Goal: Find specific page/section: Find specific page/section

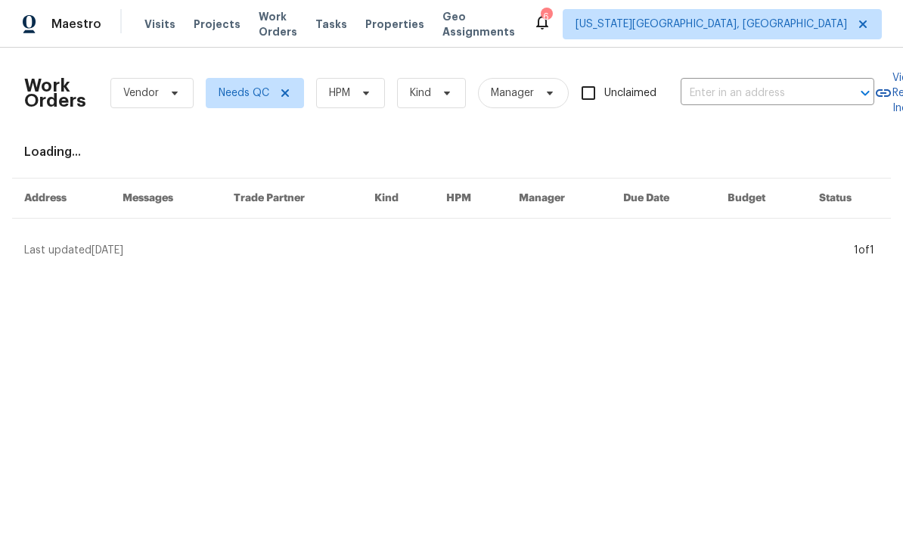
click at [347, 22] on span "Tasks" at bounding box center [332, 24] width 32 height 11
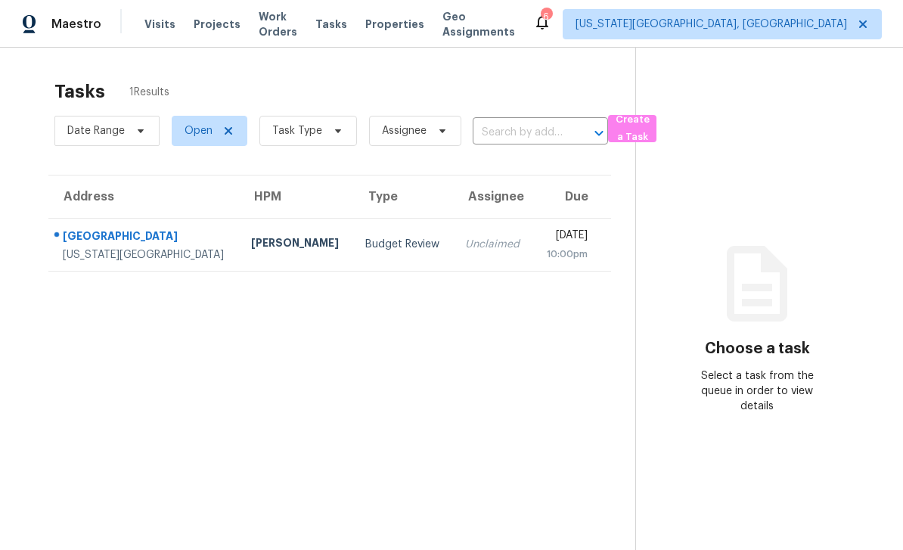
click at [297, 25] on span "Work Orders" at bounding box center [278, 24] width 39 height 30
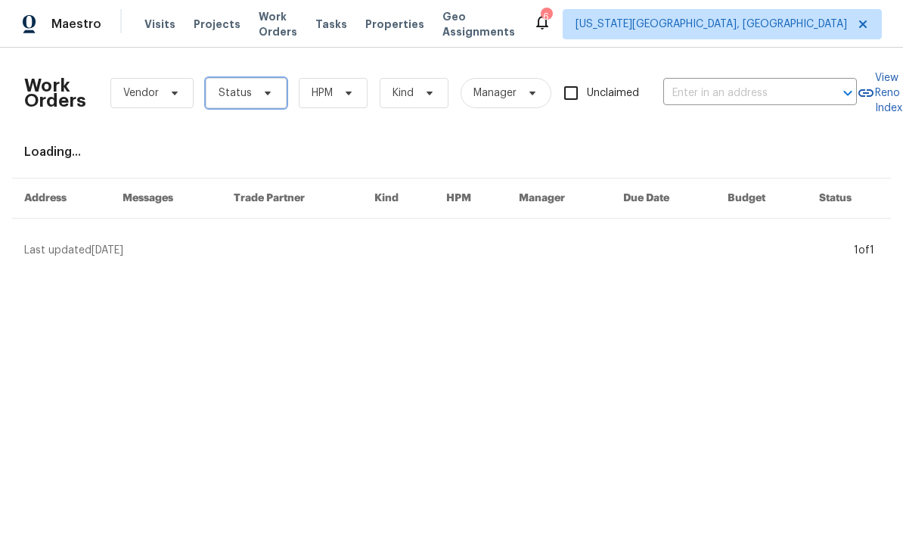
click at [263, 89] on icon at bounding box center [268, 93] width 12 height 12
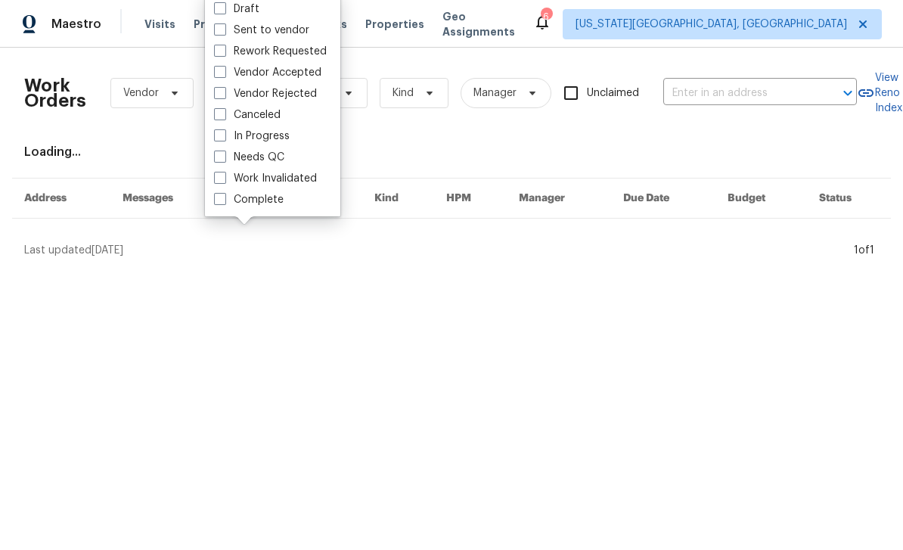
click at [231, 158] on label "Needs QC" at bounding box center [249, 157] width 70 height 15
click at [224, 158] on input "Needs QC" at bounding box center [219, 155] width 10 height 10
checkbox input "true"
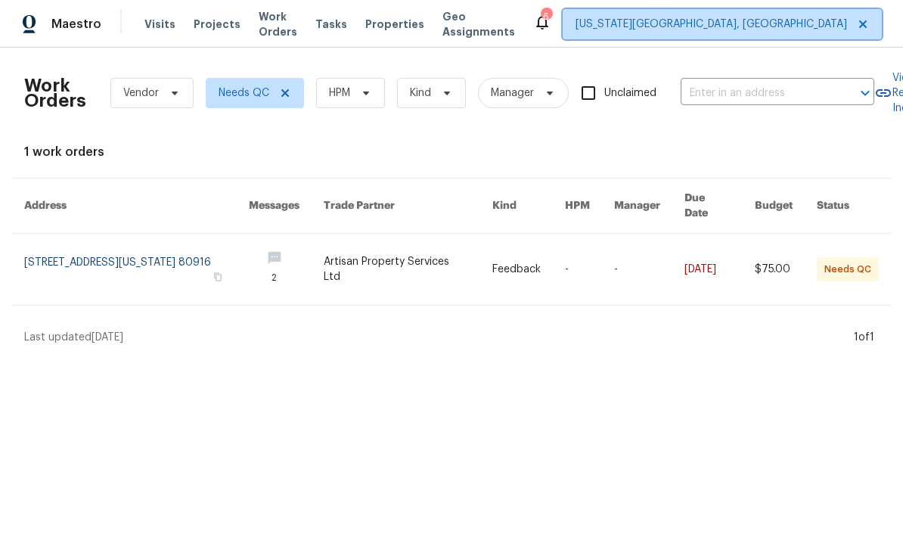
click at [648, 24] on span "[US_STATE][GEOGRAPHIC_DATA], [GEOGRAPHIC_DATA]" at bounding box center [712, 24] width 272 height 15
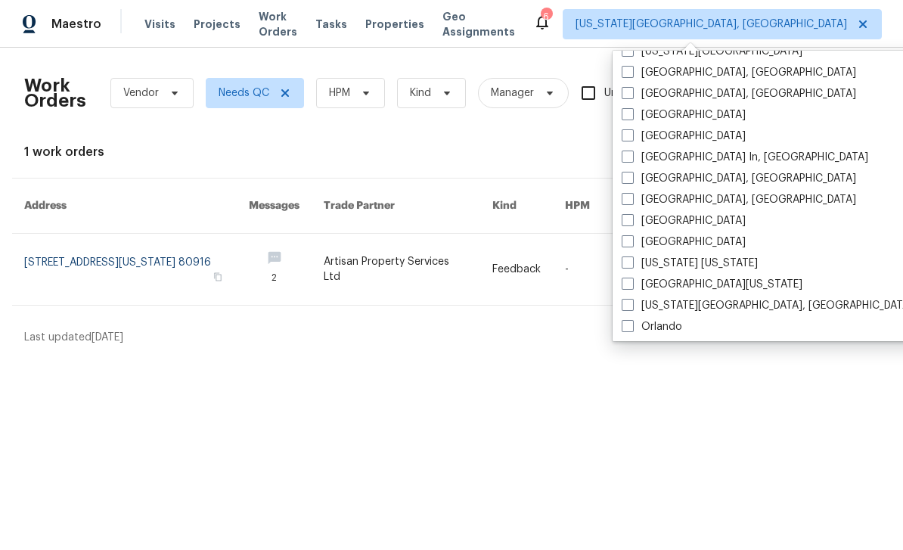
scroll to position [602, 0]
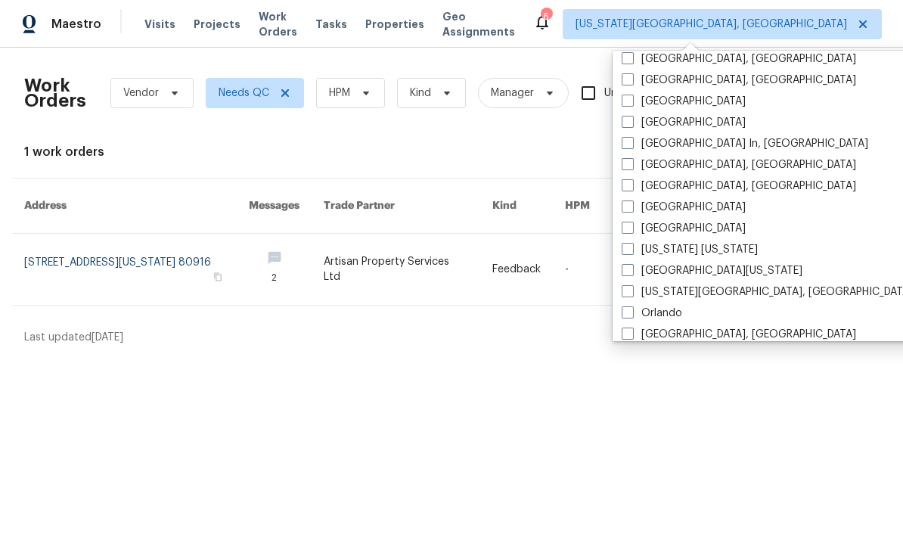
click at [629, 276] on label "[GEOGRAPHIC_DATA][US_STATE]" at bounding box center [712, 270] width 181 height 15
click at [629, 273] on input "[GEOGRAPHIC_DATA][US_STATE]" at bounding box center [627, 268] width 10 height 10
checkbox input "true"
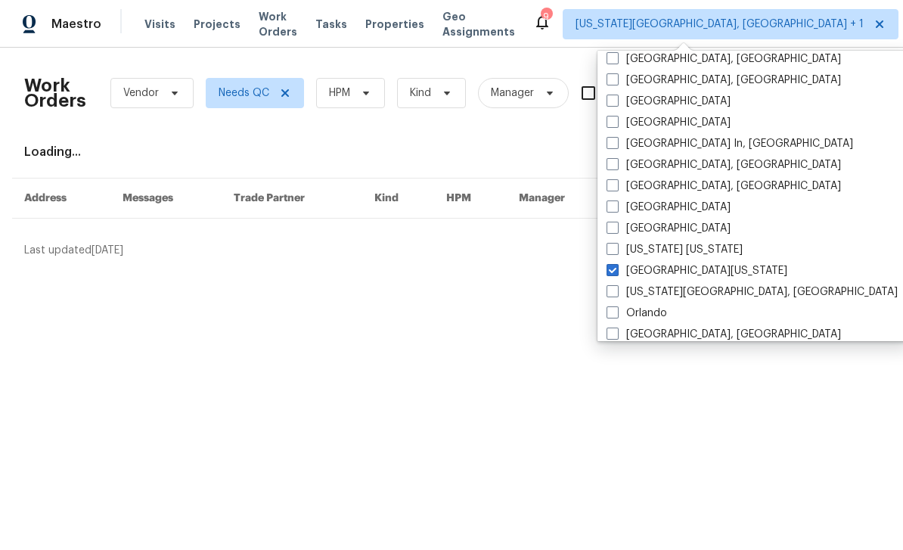
click at [76, 270] on html "Maestro Visits Projects Work Orders Tasks Properties Geo Assignments 9 [US_STAT…" at bounding box center [451, 135] width 903 height 270
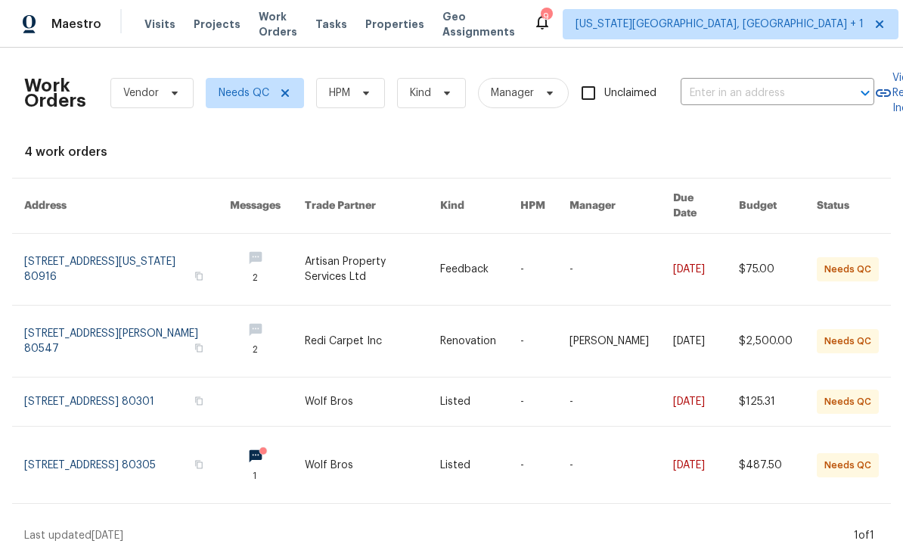
click at [343, 26] on span "Tasks" at bounding box center [332, 24] width 32 height 11
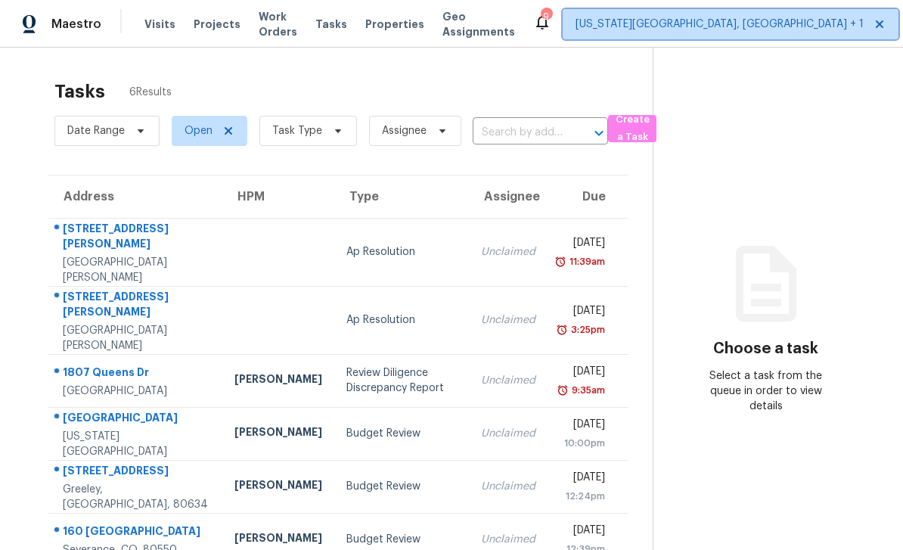
click at [699, 26] on span "[US_STATE][GEOGRAPHIC_DATA], [GEOGRAPHIC_DATA] + 1" at bounding box center [720, 24] width 288 height 15
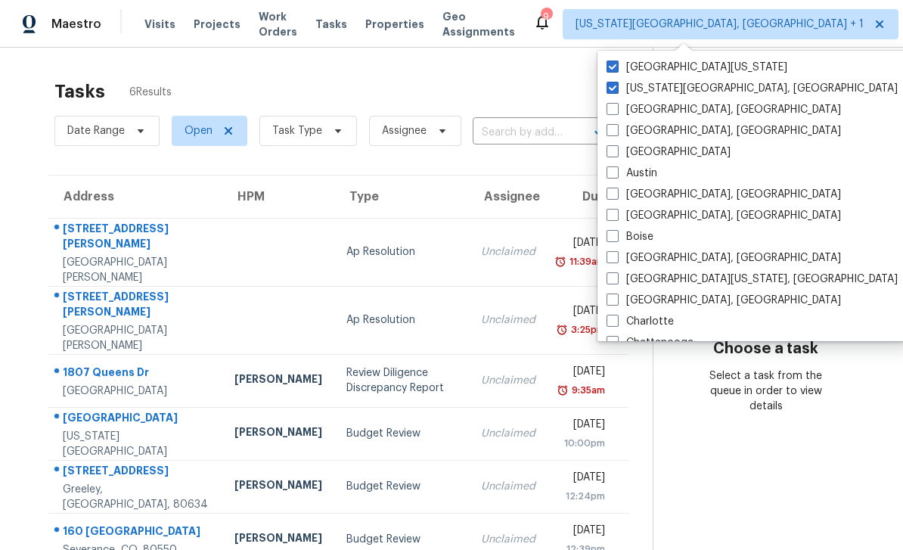
click at [621, 67] on label "[GEOGRAPHIC_DATA][US_STATE]" at bounding box center [697, 67] width 181 height 15
click at [617, 67] on input "[GEOGRAPHIC_DATA][US_STATE]" at bounding box center [612, 65] width 10 height 10
checkbox input "false"
